Goal: Information Seeking & Learning: Learn about a topic

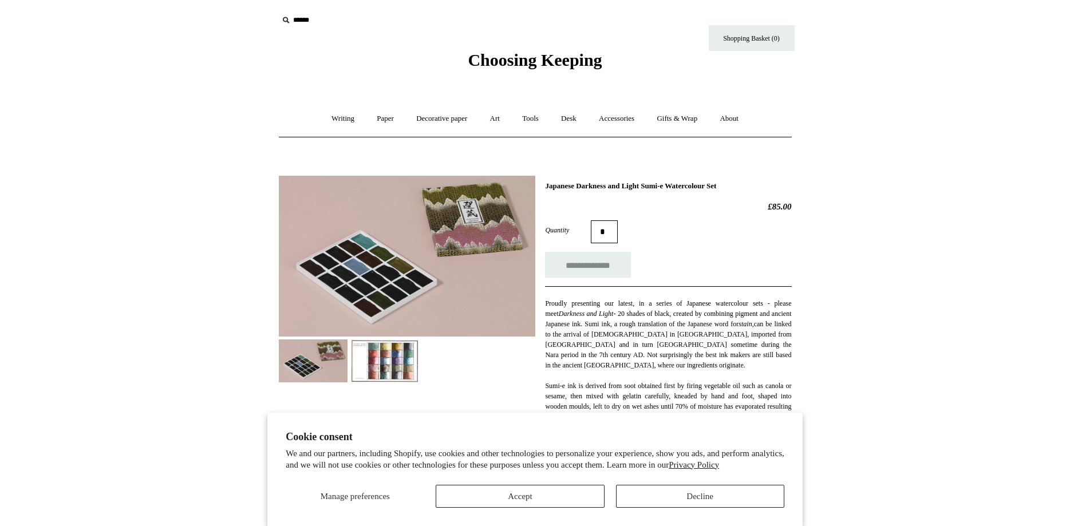
click at [321, 360] on img at bounding box center [313, 361] width 69 height 43
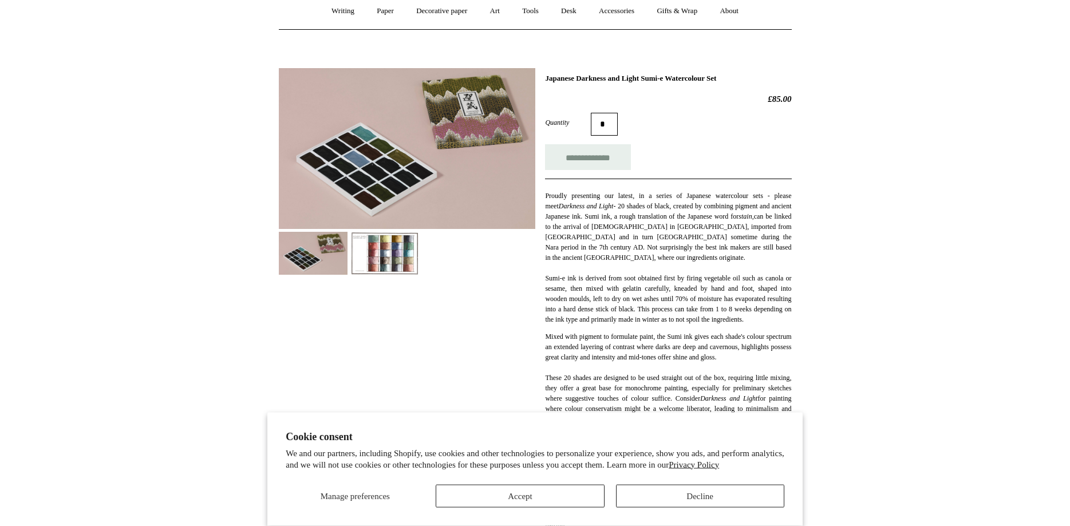
scroll to position [117, 0]
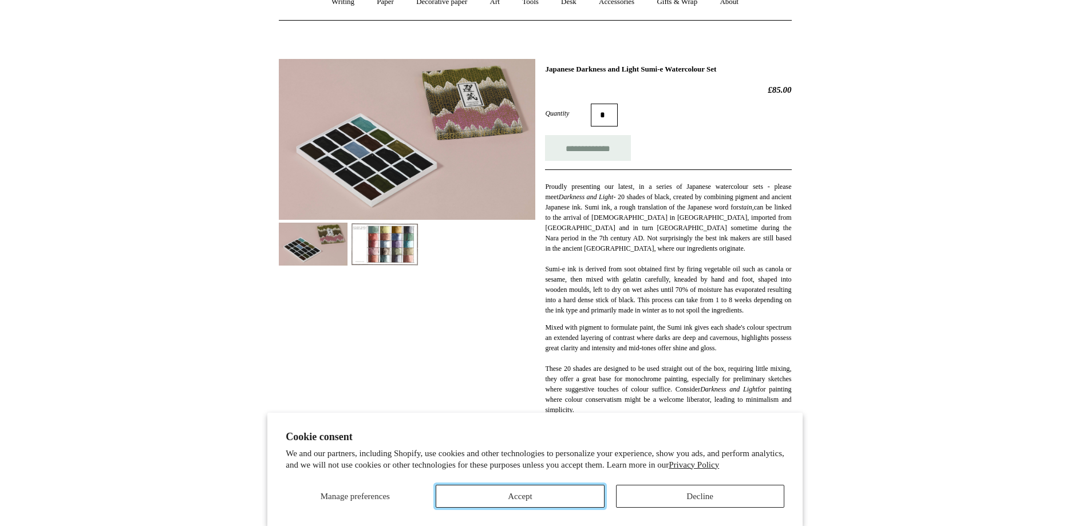
click at [552, 498] on button "Accept" at bounding box center [520, 496] width 168 height 23
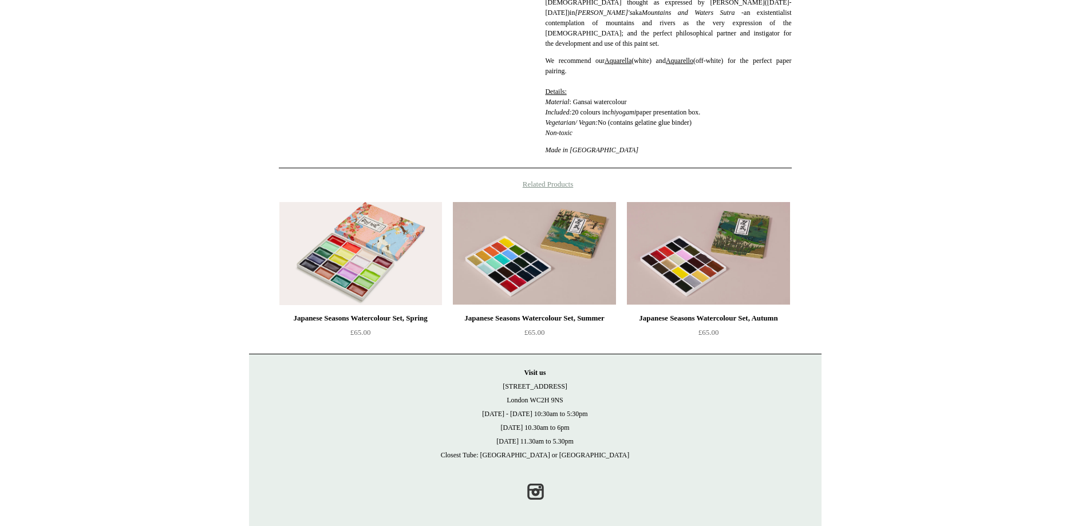
scroll to position [570, 0]
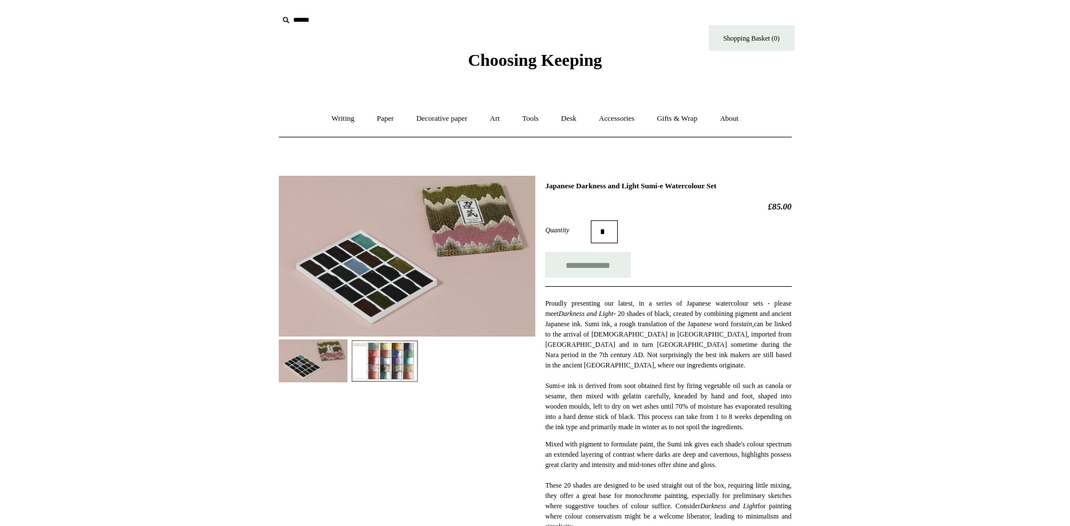
click at [448, 117] on link "Decorative paper +" at bounding box center [442, 119] width 72 height 30
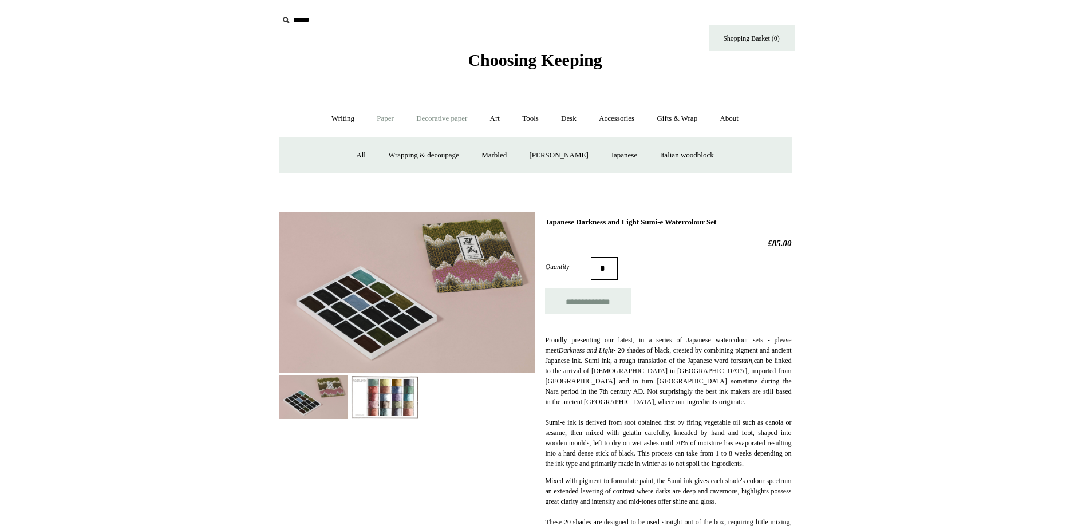
click at [385, 120] on link "Paper +" at bounding box center [385, 119] width 38 height 30
click at [437, 115] on link "Decorative paper +" at bounding box center [442, 119] width 72 height 30
click at [350, 156] on link "All" at bounding box center [361, 155] width 30 height 30
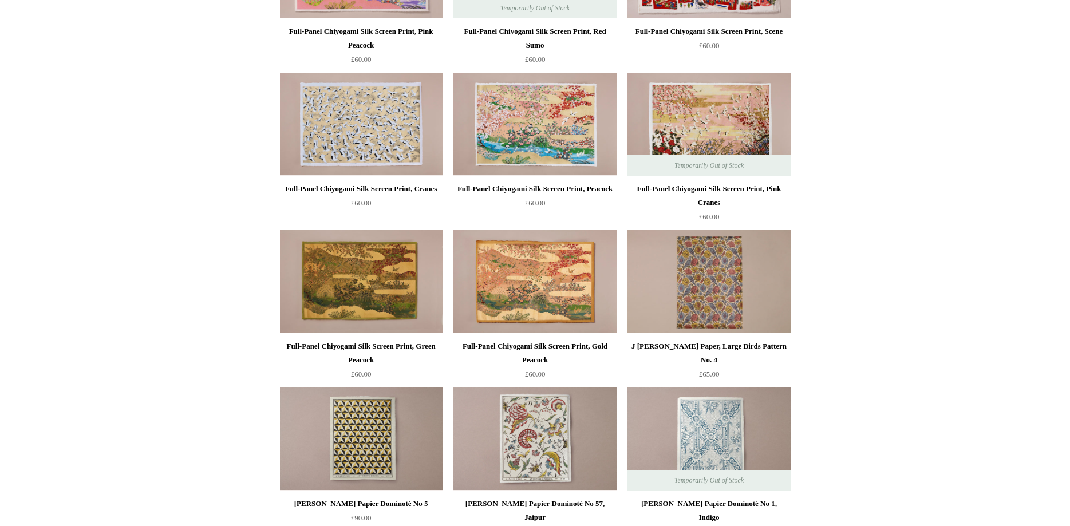
scroll to position [175, 0]
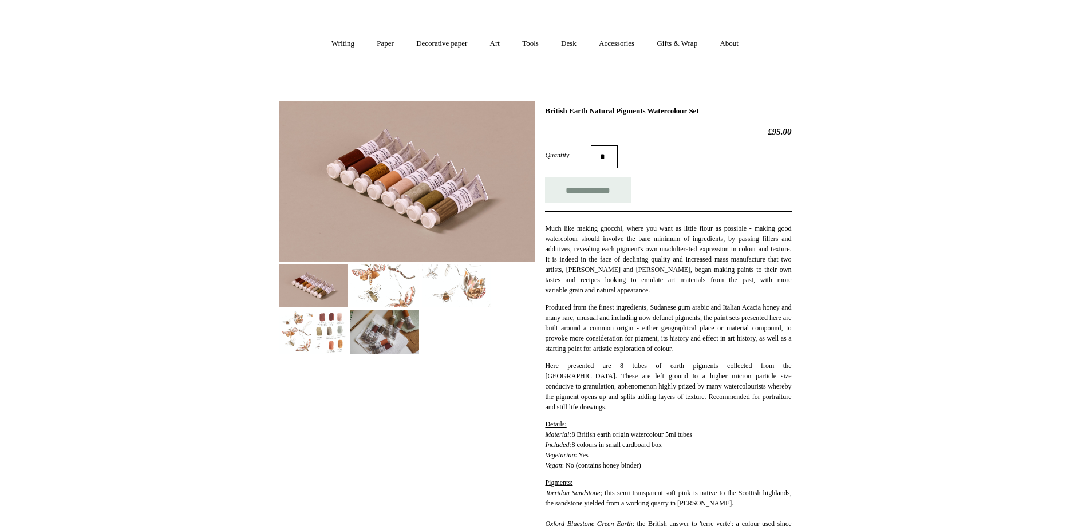
scroll to position [117, 0]
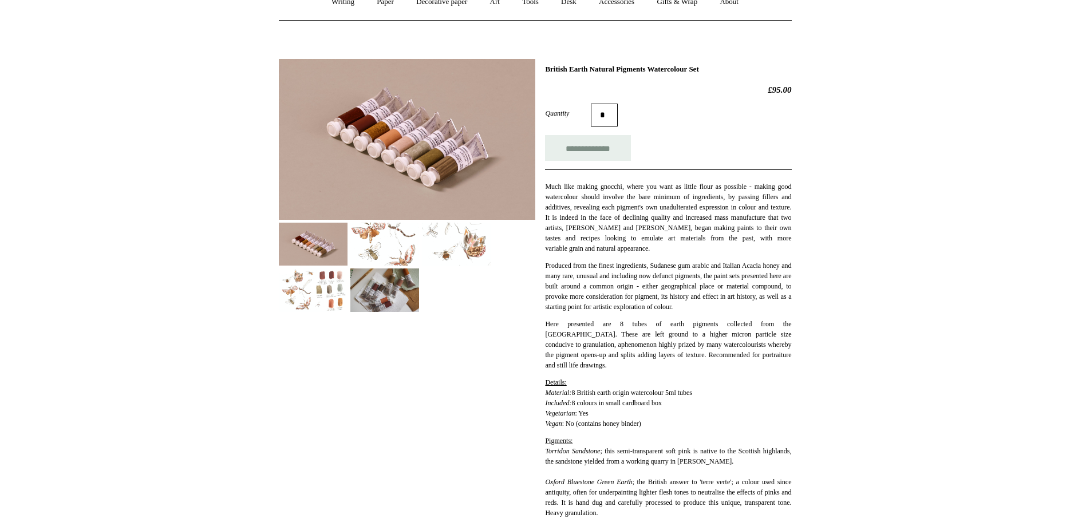
click at [313, 289] on img at bounding box center [313, 290] width 69 height 43
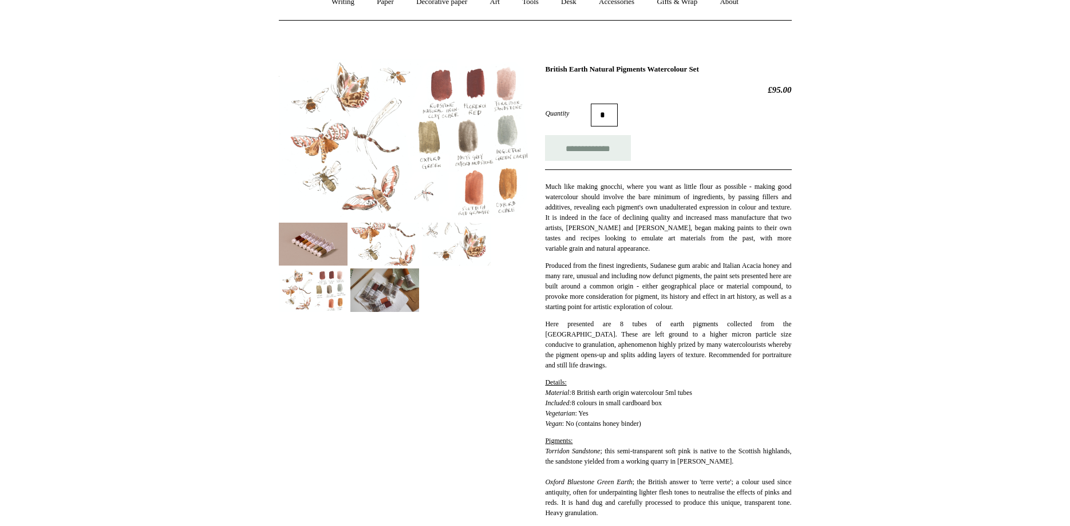
scroll to position [0, 0]
